Goal: Information Seeking & Learning: Learn about a topic

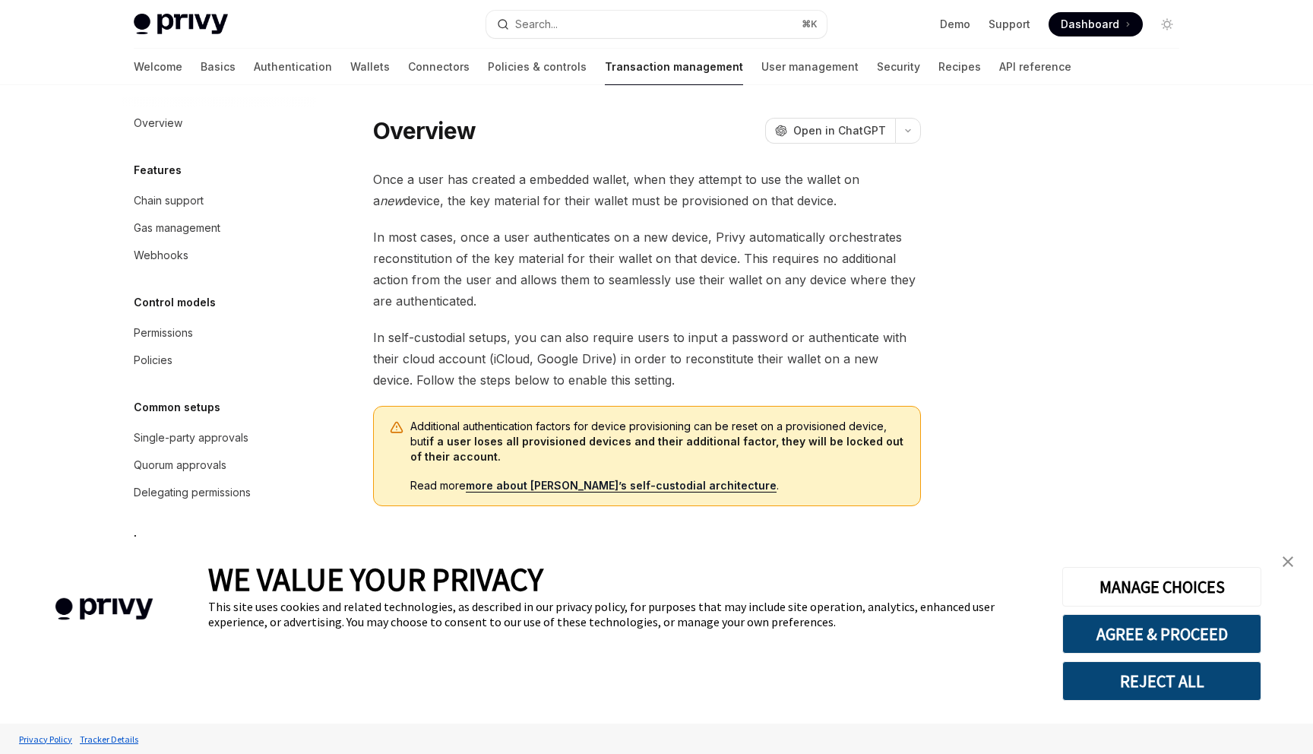
click at [199, 4] on div "Privy Docs home page Search... ⌘ K Demo Support Dashboard Dashboard Search..." at bounding box center [656, 24] width 1045 height 49
click at [197, 14] on img at bounding box center [181, 24] width 94 height 21
type textarea "*"
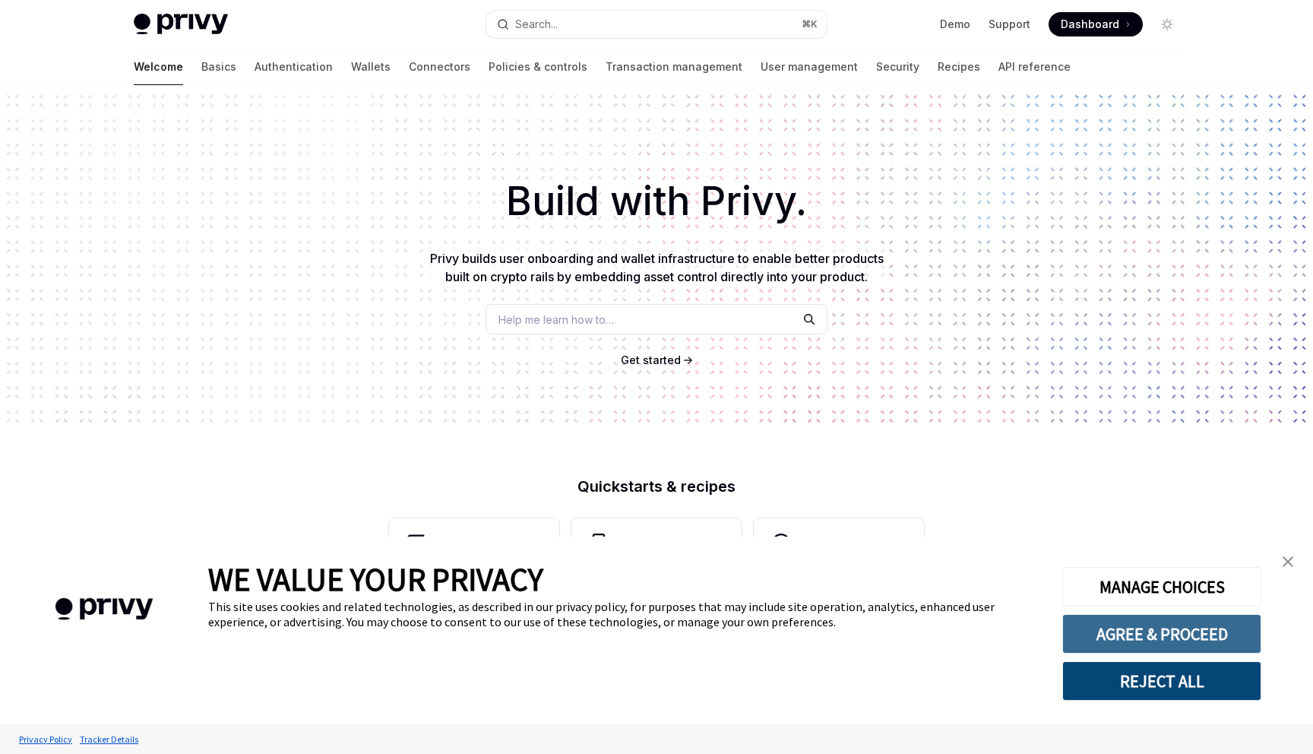
click at [1115, 637] on button "AGREE & PROCEED" at bounding box center [1161, 634] width 199 height 40
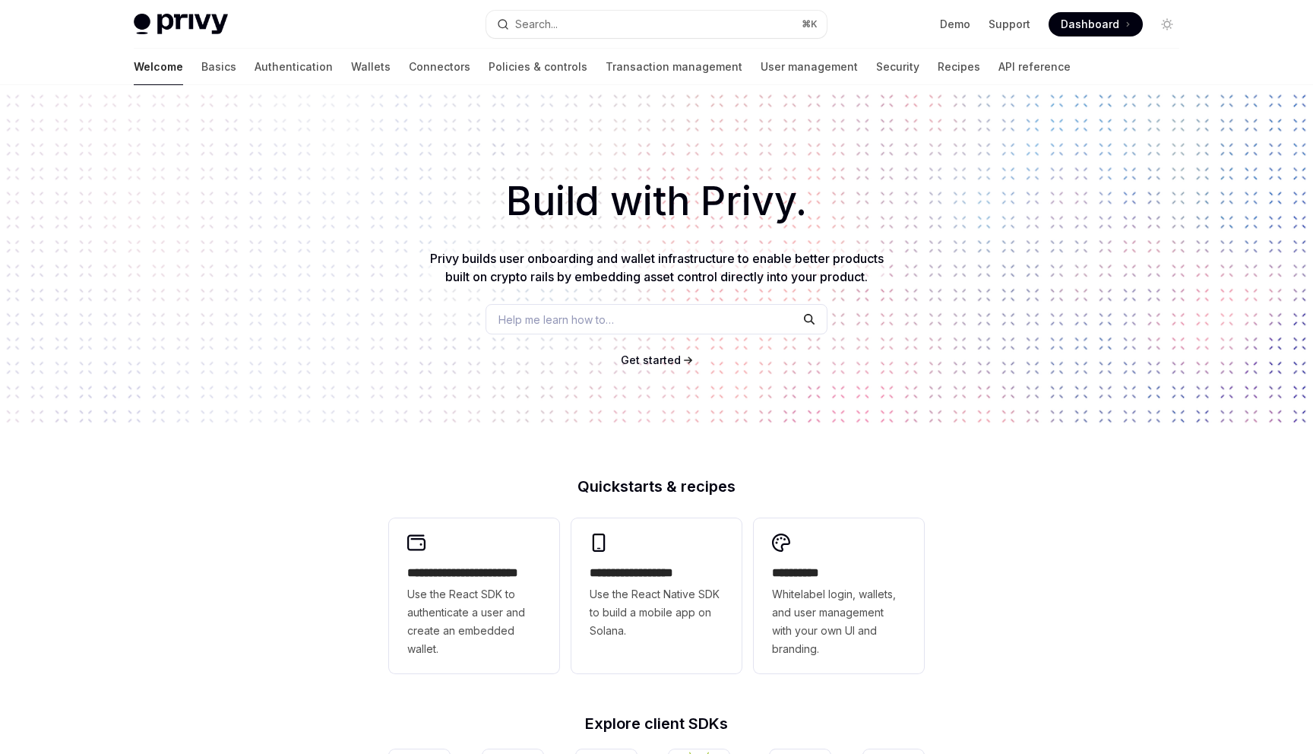
scroll to position [454, 0]
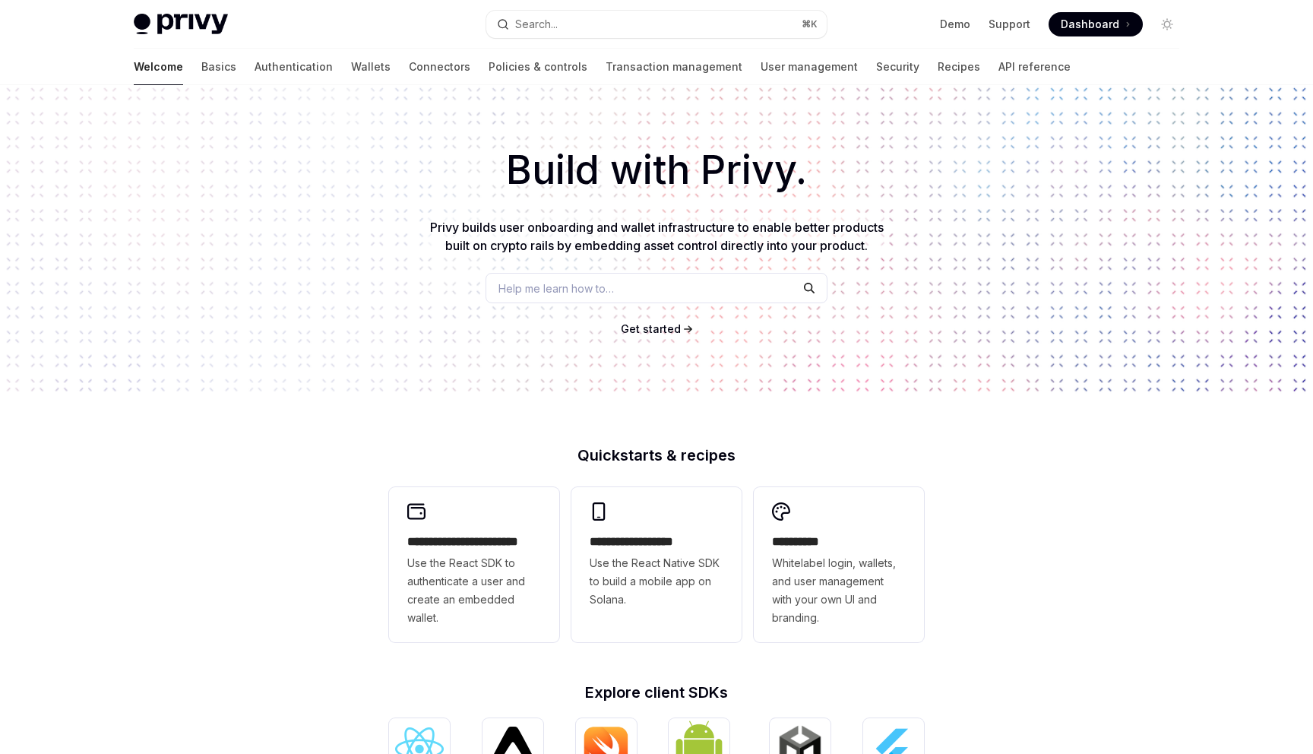
scroll to position [2, 0]
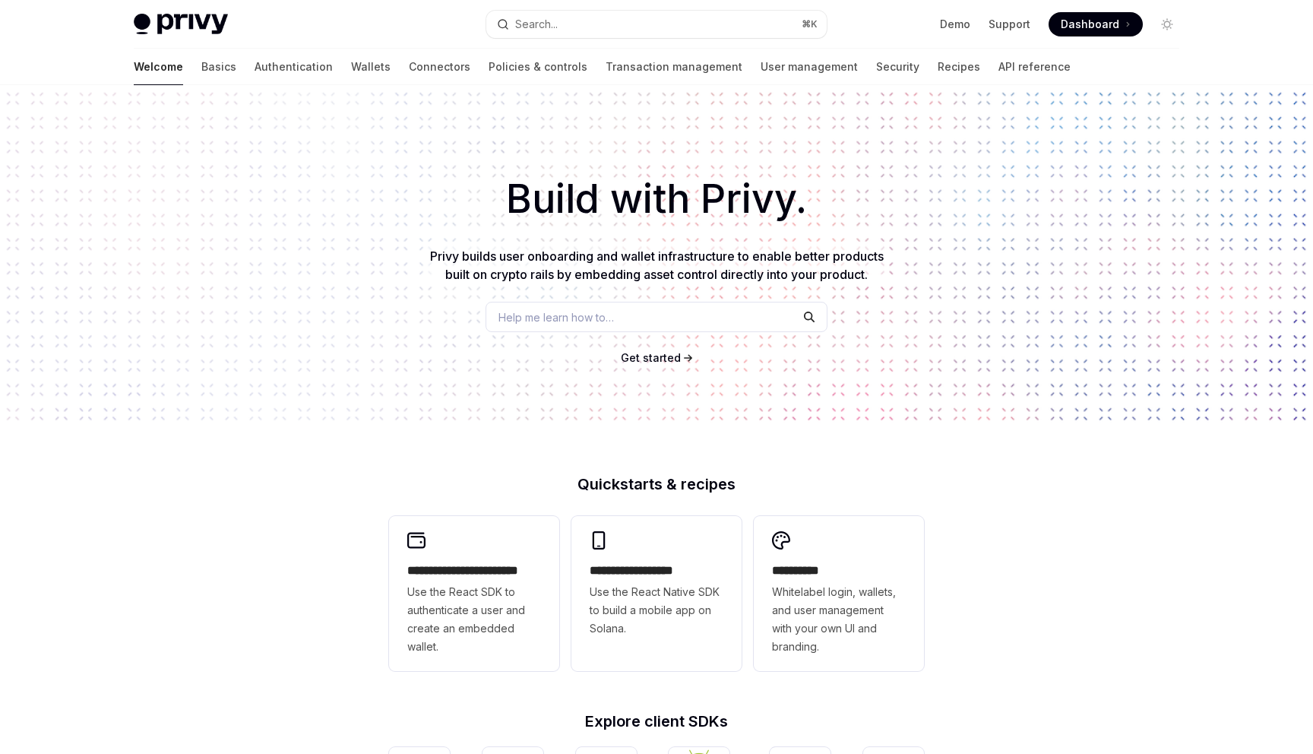
type textarea "*"
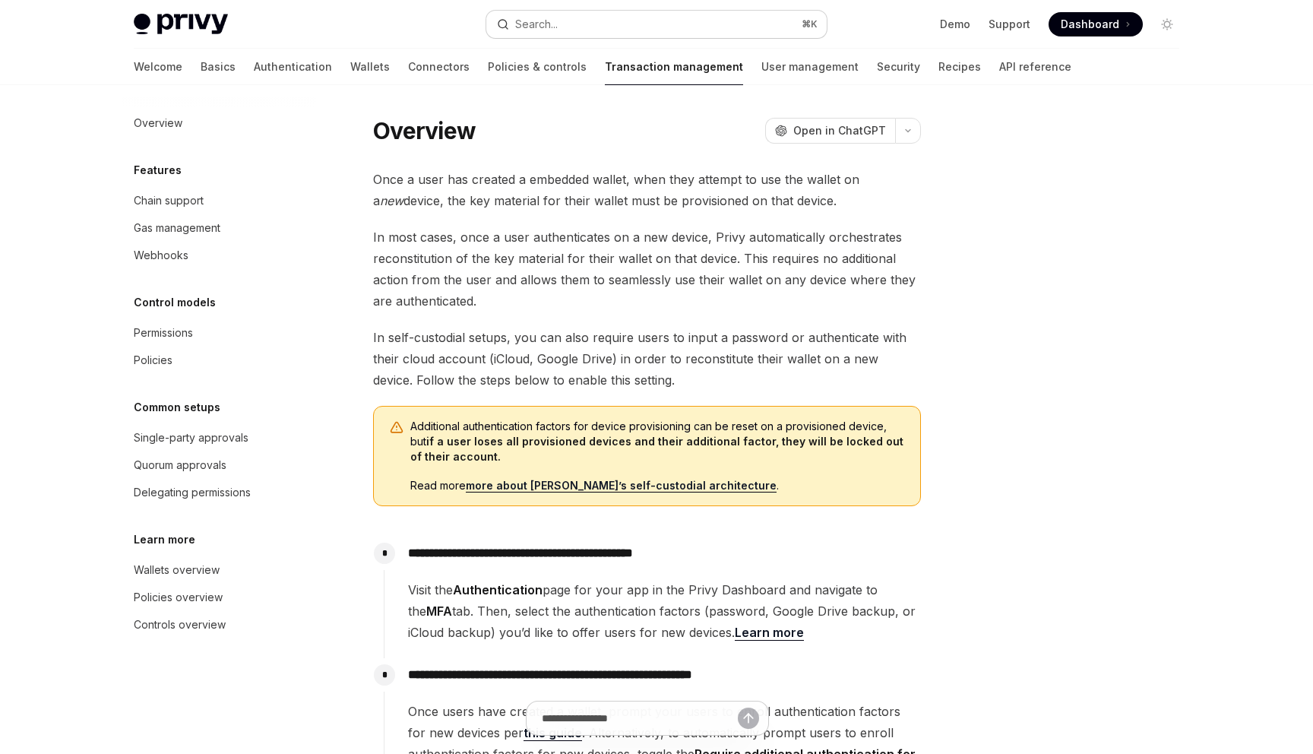
click at [545, 18] on div "Search..." at bounding box center [536, 24] width 43 height 18
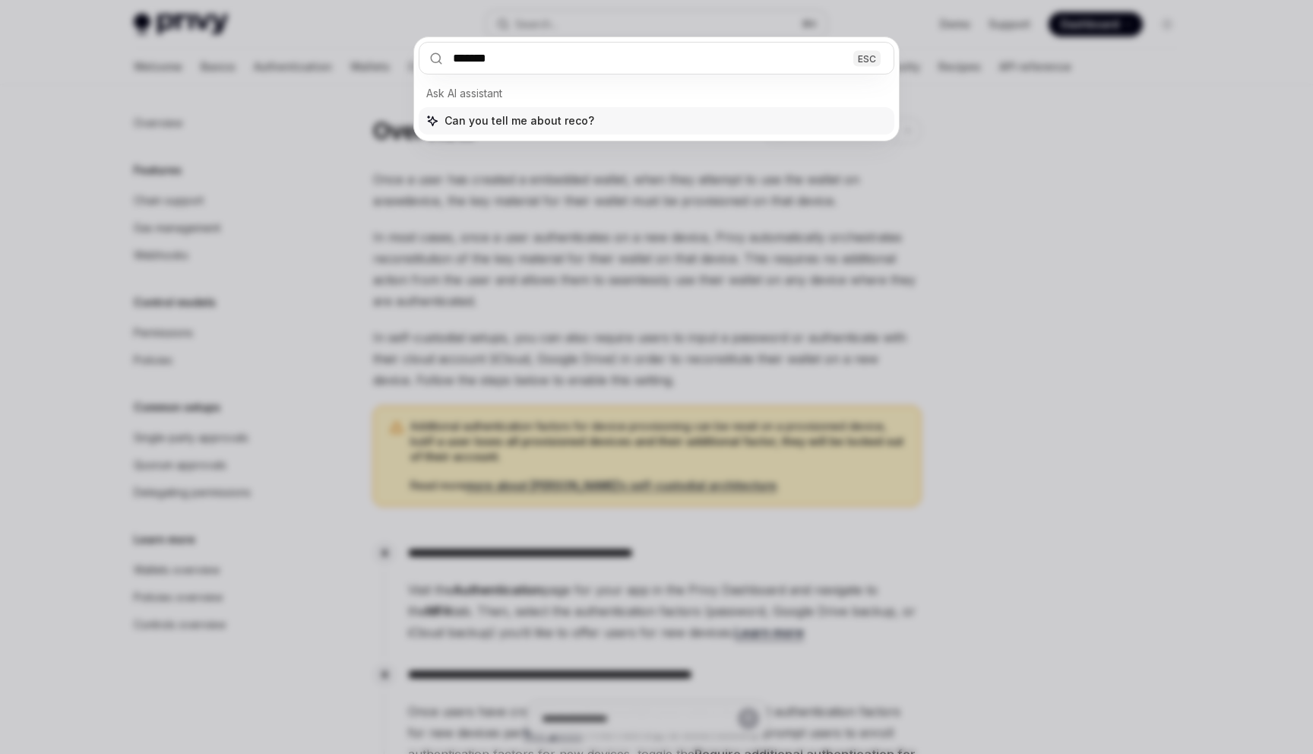
type input "********"
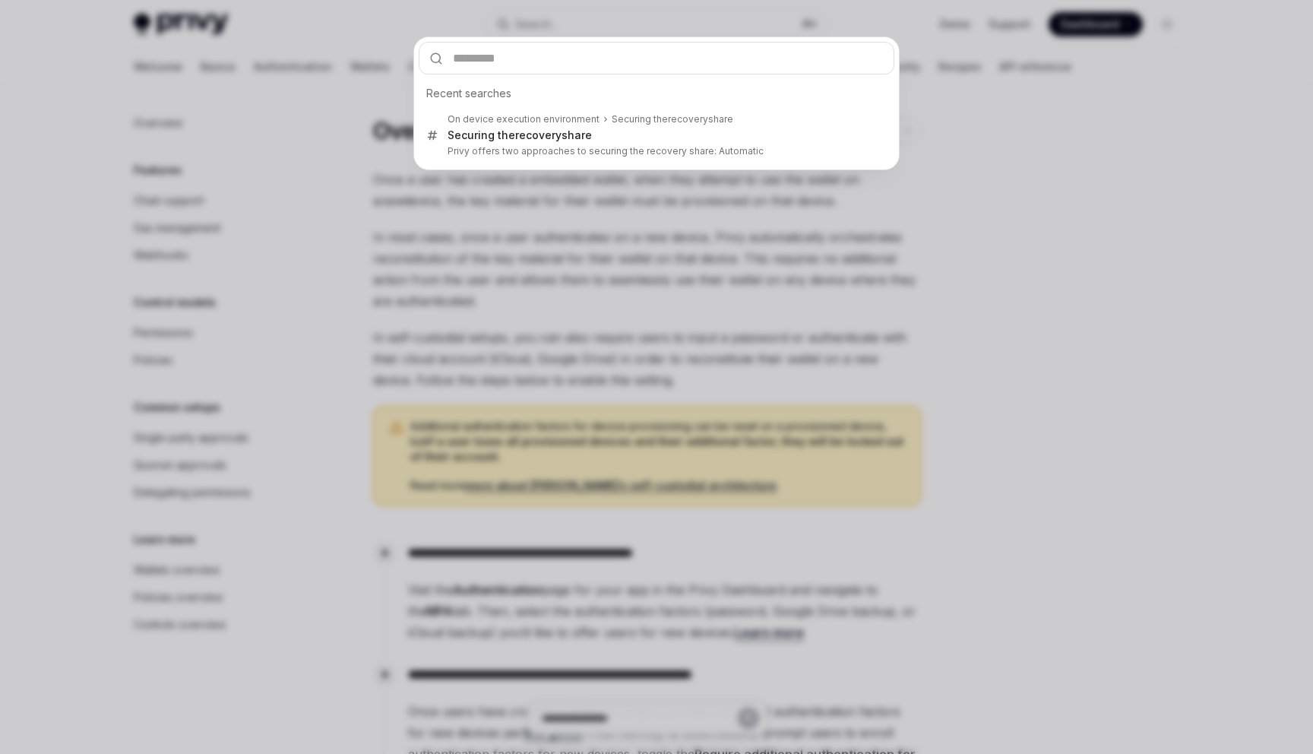
scroll to position [1877, 0]
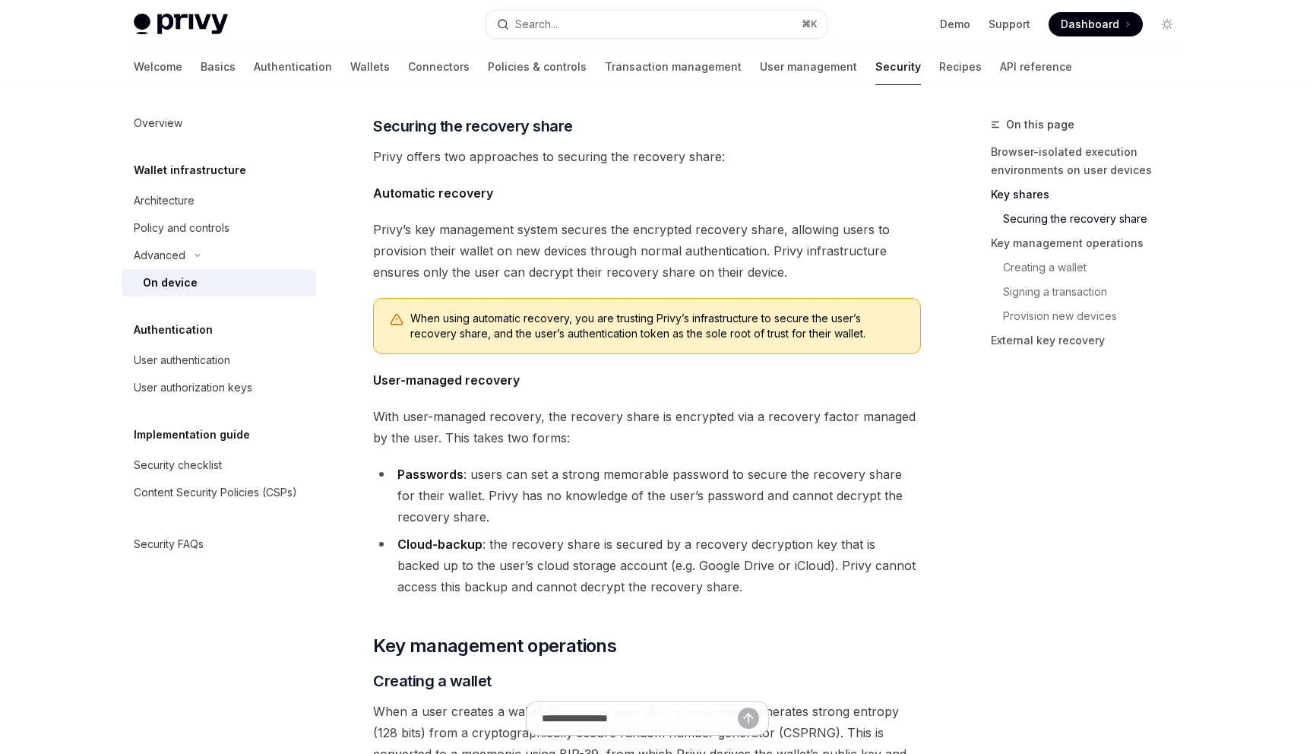
click at [601, 373] on span "User-managed recovery" at bounding box center [647, 379] width 548 height 21
click at [700, 188] on span "Automatic recovery" at bounding box center [647, 192] width 548 height 21
click at [241, 360] on div "User authentication" at bounding box center [220, 360] width 173 height 18
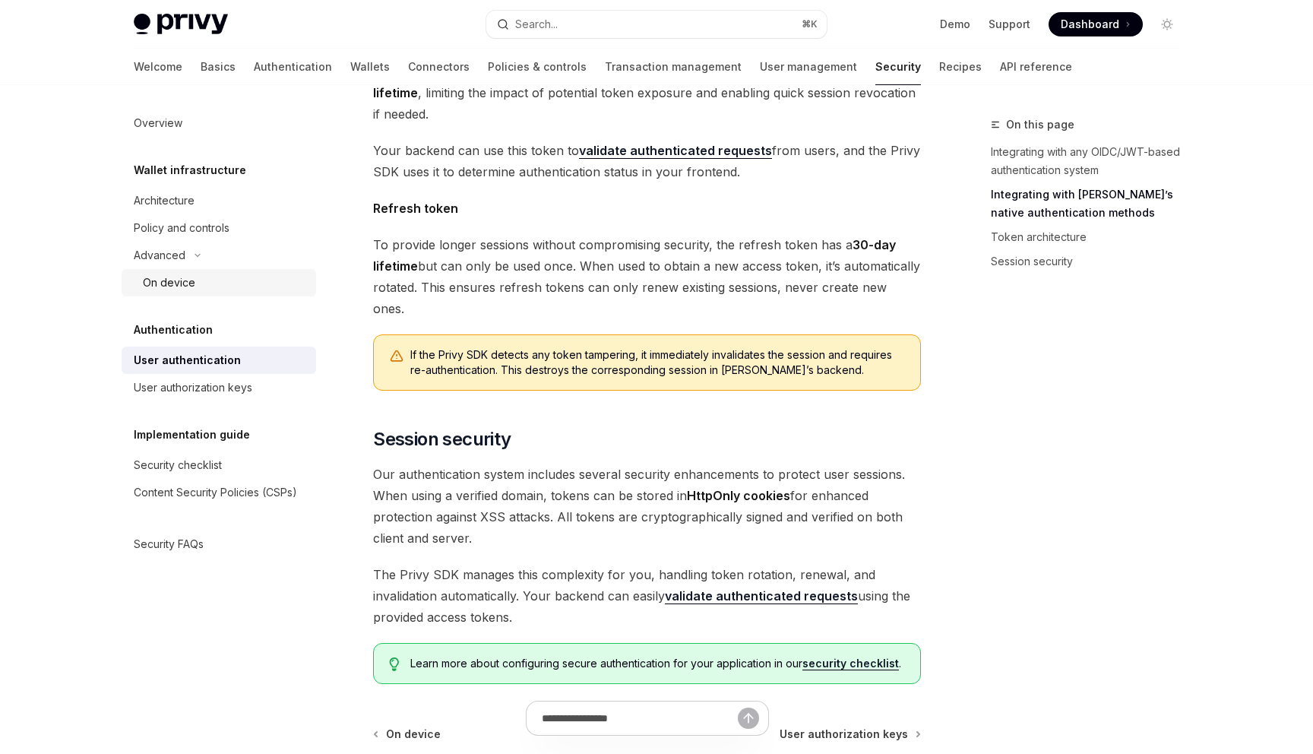
scroll to position [1073, 0]
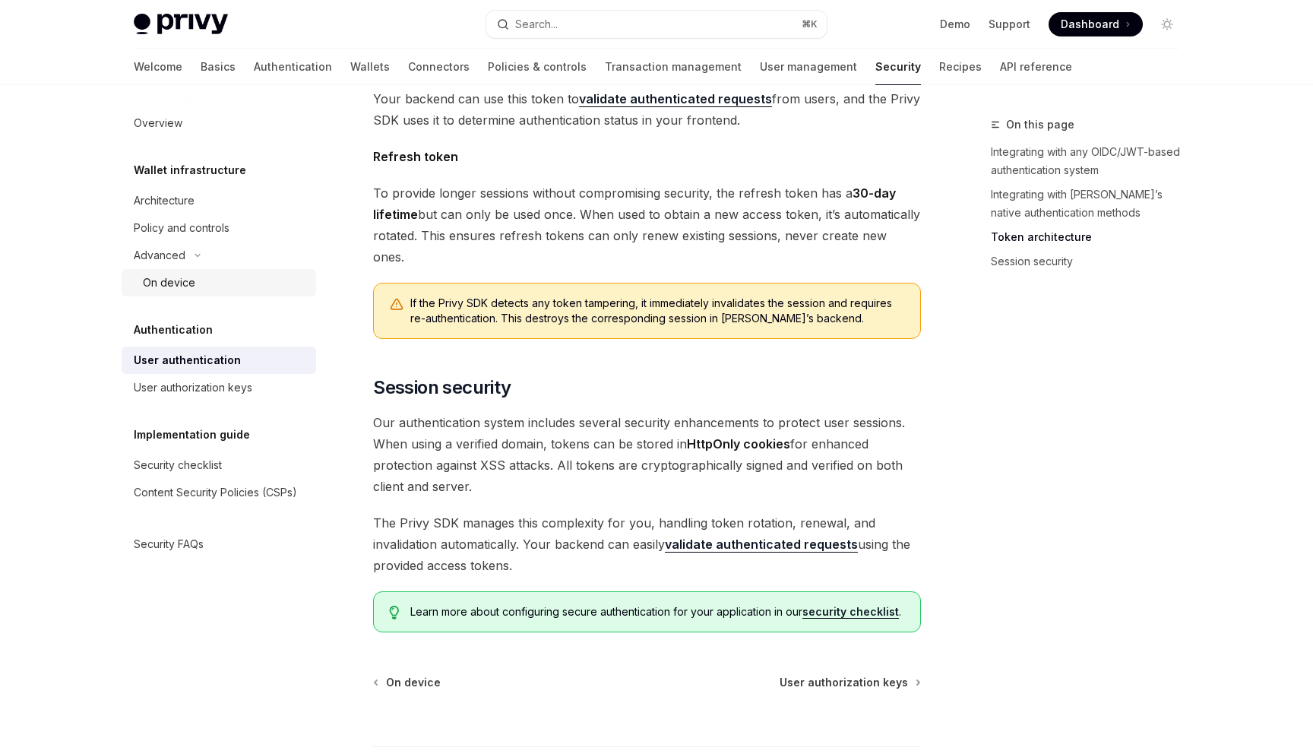
click at [201, 289] on div "On device" at bounding box center [225, 282] width 164 height 18
type textarea "*"
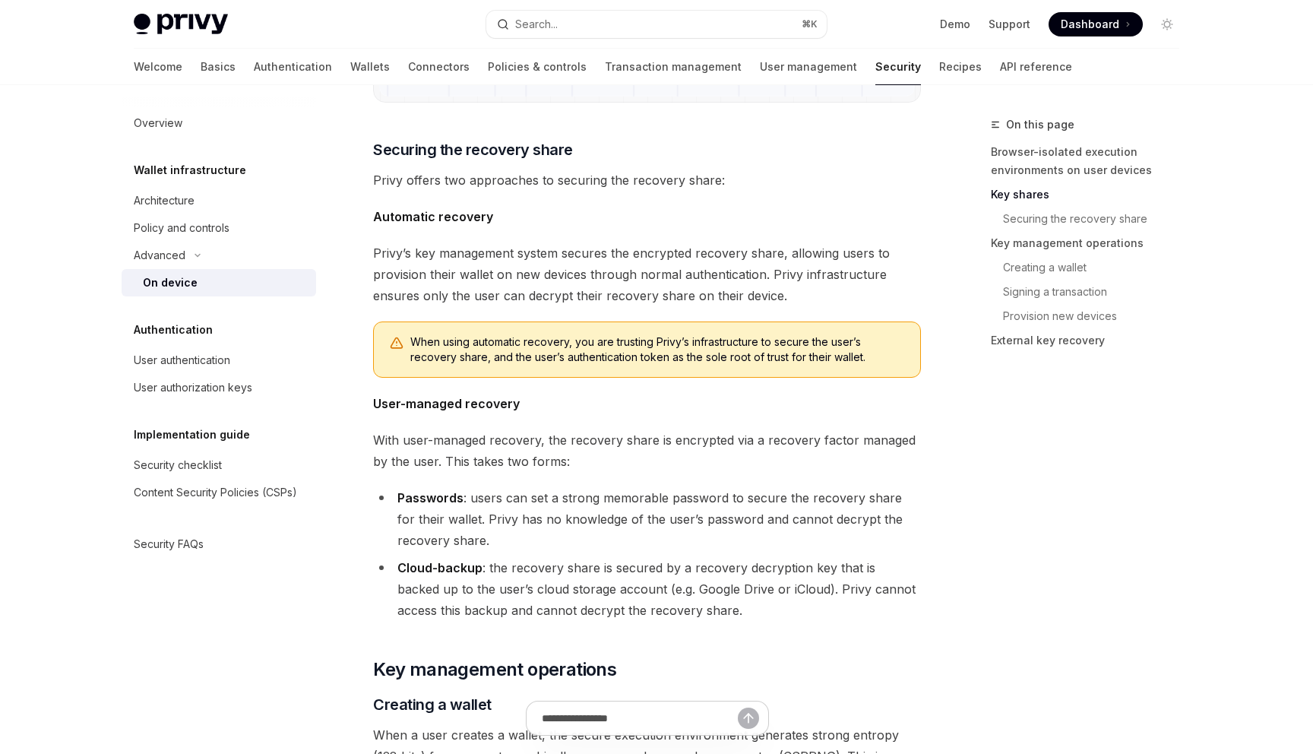
scroll to position [1857, 0]
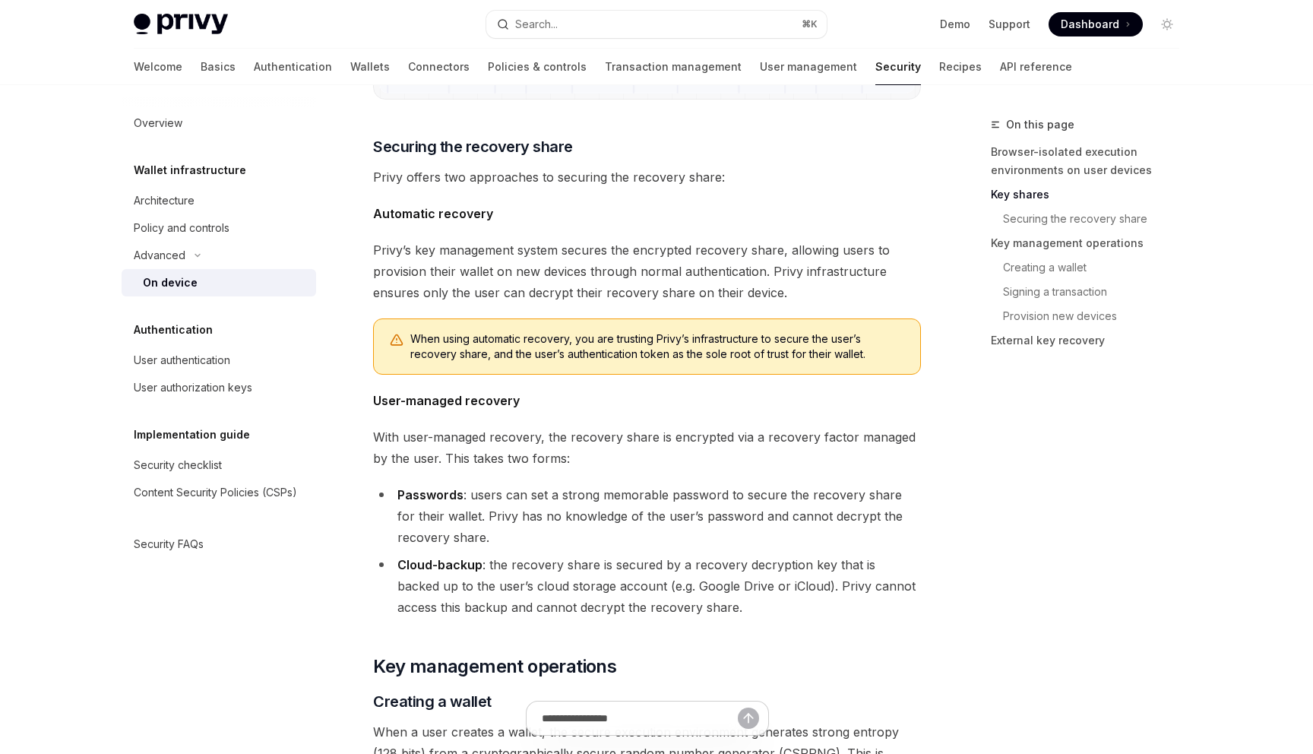
click at [339, 358] on div "Overview Wallet infrastructure Architecture Policy and controls Advanced On dev…" at bounding box center [231, 419] width 219 height 668
